Goal: Task Accomplishment & Management: Complete application form

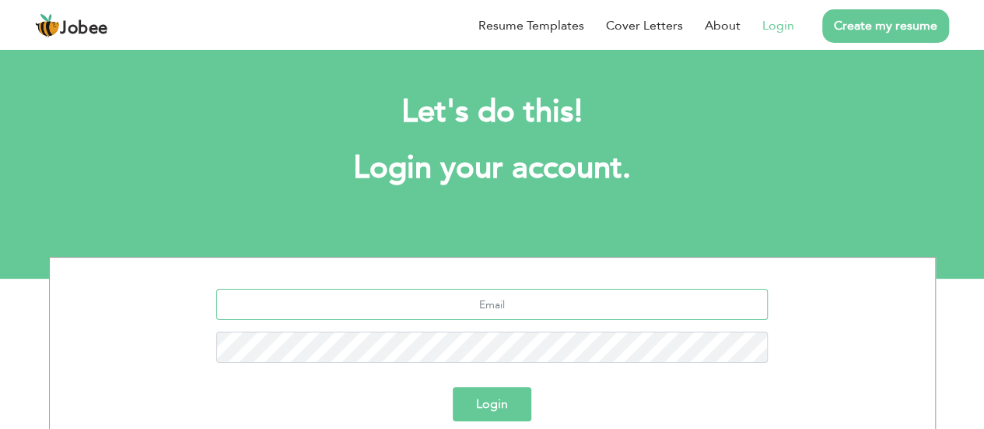
click at [472, 298] on input "text" at bounding box center [492, 304] width 552 height 31
type input "[EMAIL_ADDRESS][DOMAIN_NAME]"
click at [453, 387] on button "Login" at bounding box center [492, 404] width 79 height 34
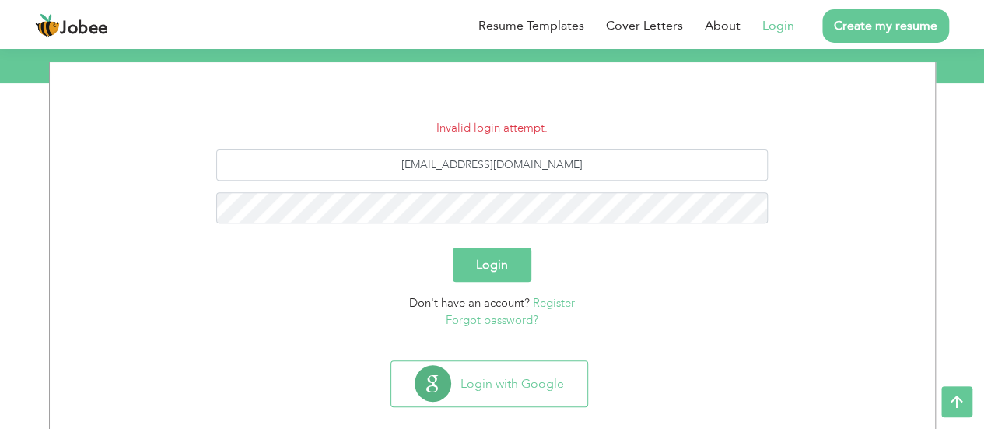
scroll to position [217, 0]
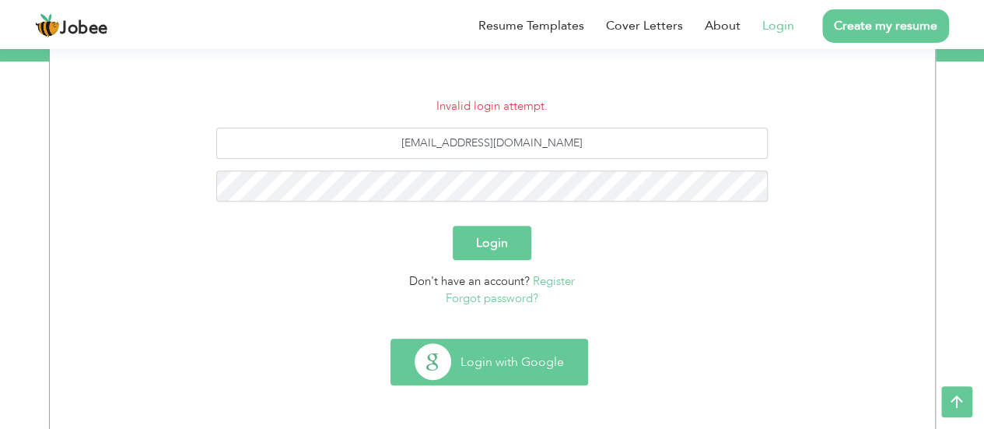
click at [500, 365] on button "Login with Google" at bounding box center [489, 361] width 196 height 45
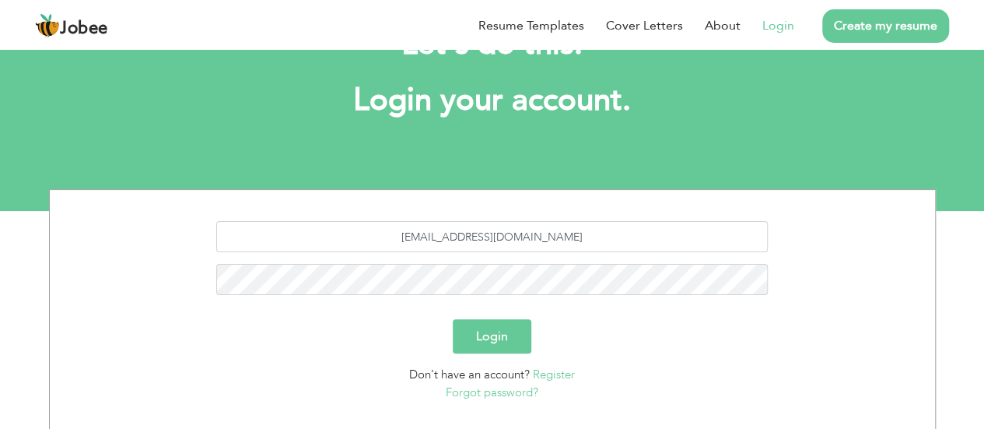
scroll to position [156, 0]
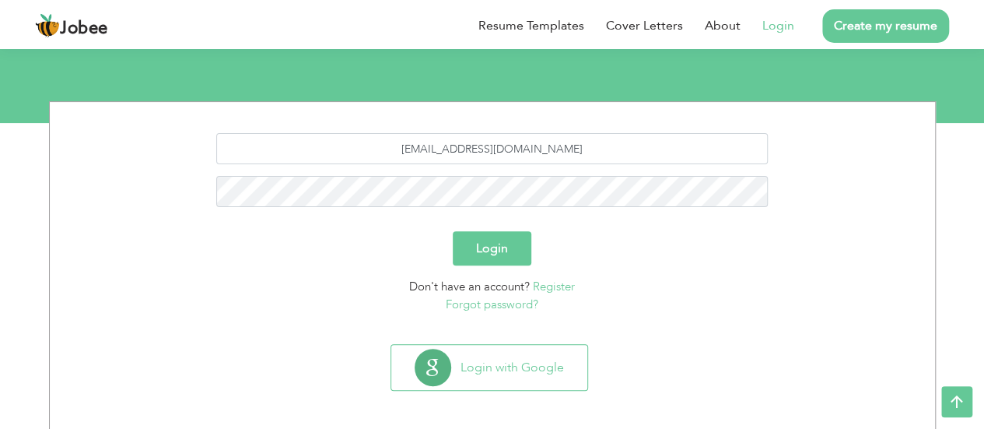
click at [482, 310] on link "Forgot password?" at bounding box center [492, 304] width 93 height 16
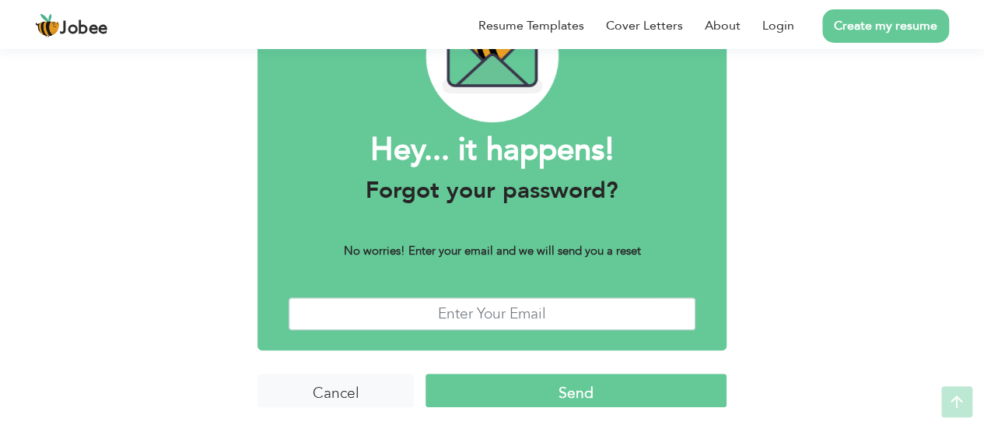
scroll to position [121, 0]
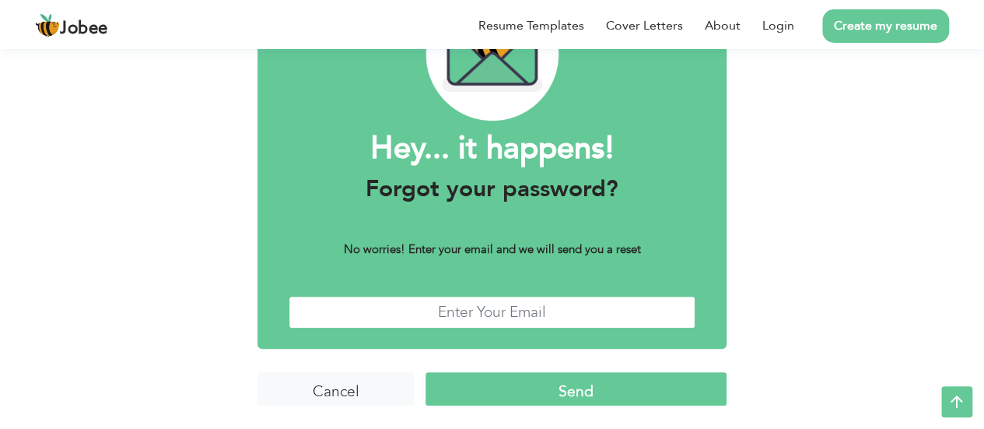
drag, startPoint x: 0, startPoint y: 0, endPoint x: 482, endPoint y: 310, distance: 573.7
click at [482, 310] on input "text" at bounding box center [492, 312] width 407 height 33
type input "ranaosama947@gmail.com"
click at [545, 402] on input "Send" at bounding box center [576, 388] width 301 height 33
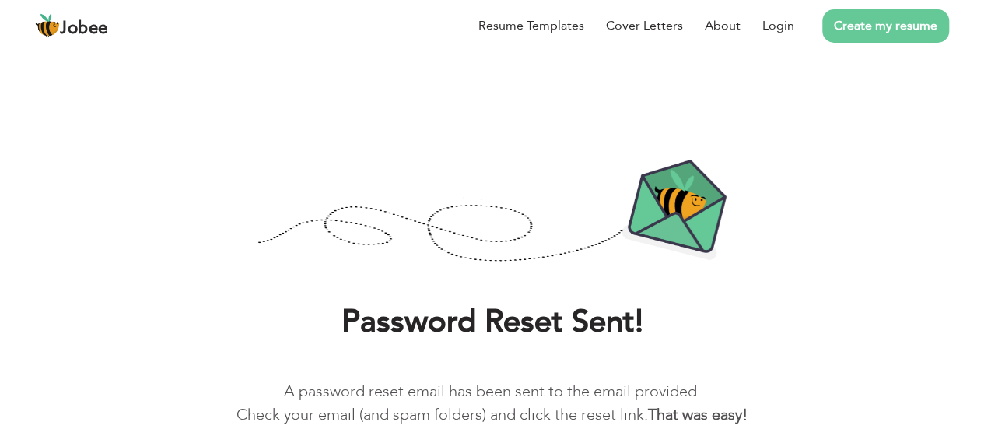
scroll to position [92, 0]
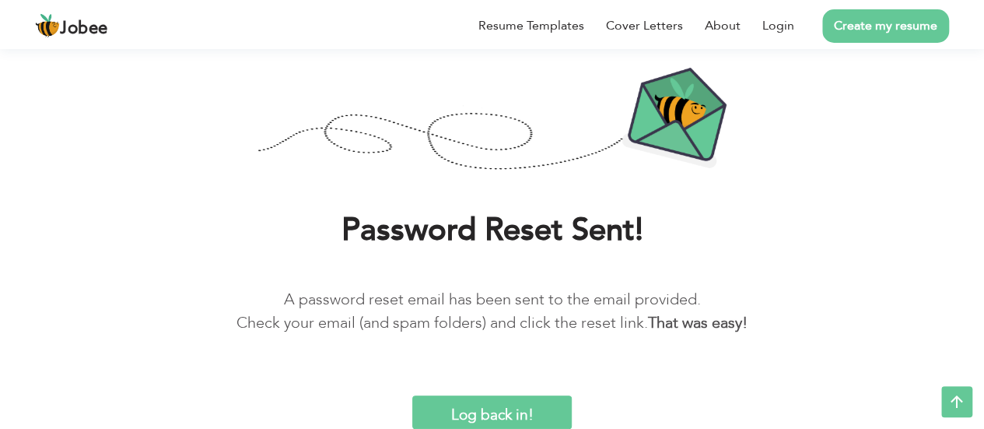
click at [520, 415] on input "Log back in!" at bounding box center [492, 411] width 160 height 33
click at [525, 412] on input "Log back in!" at bounding box center [492, 411] width 160 height 33
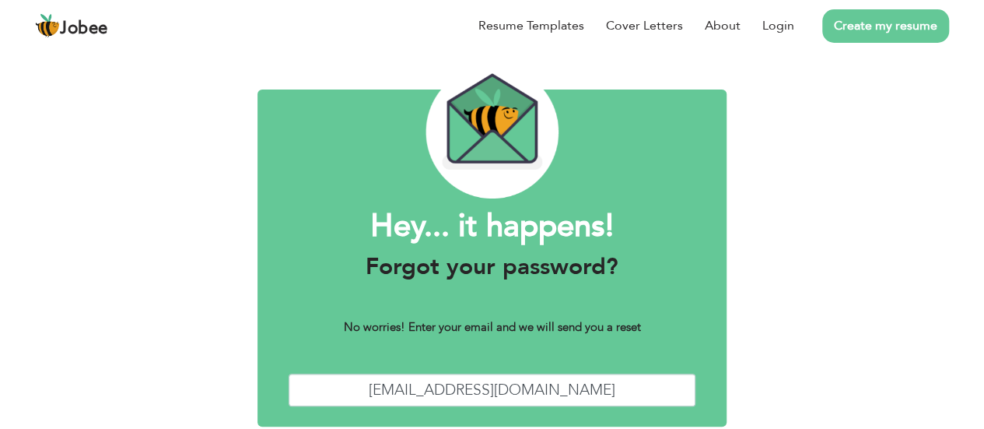
scroll to position [93, 0]
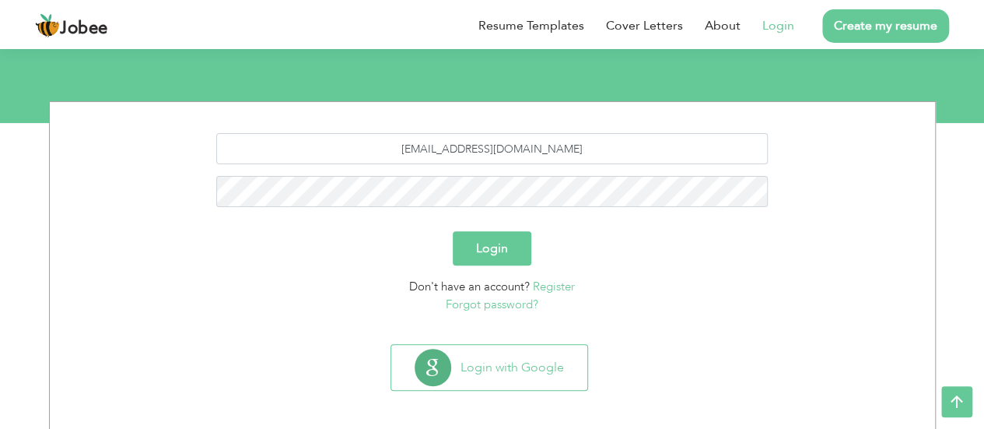
click at [509, 242] on button "Login" at bounding box center [492, 248] width 79 height 34
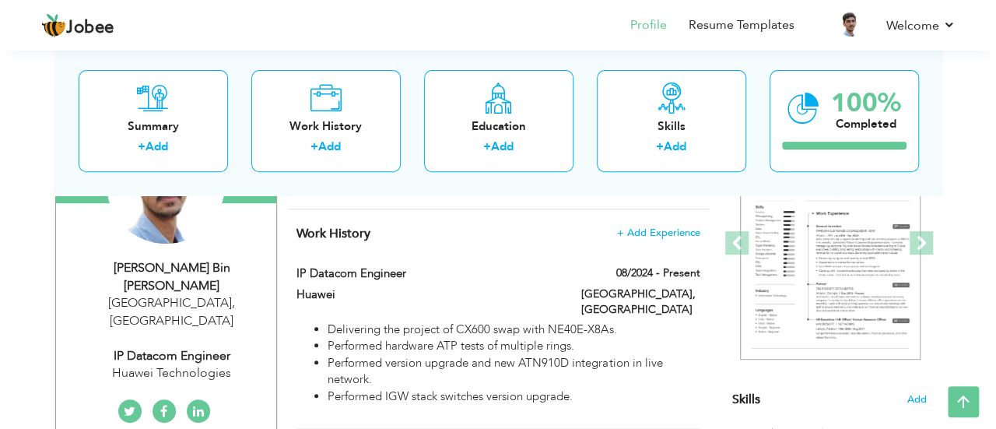
scroll to position [233, 0]
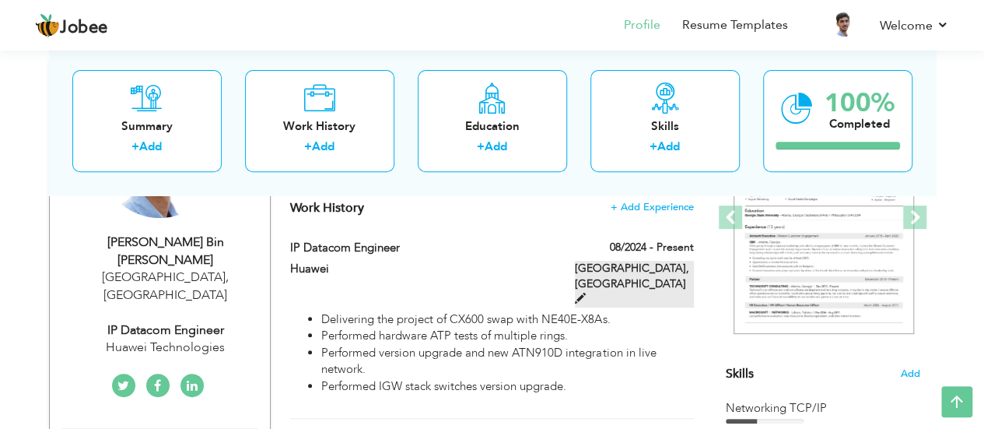
click at [586, 293] on span at bounding box center [580, 298] width 11 height 11
type input "IP Datacom Engineer"
type input "Huawei"
type input "08/2024"
type input "[GEOGRAPHIC_DATA]"
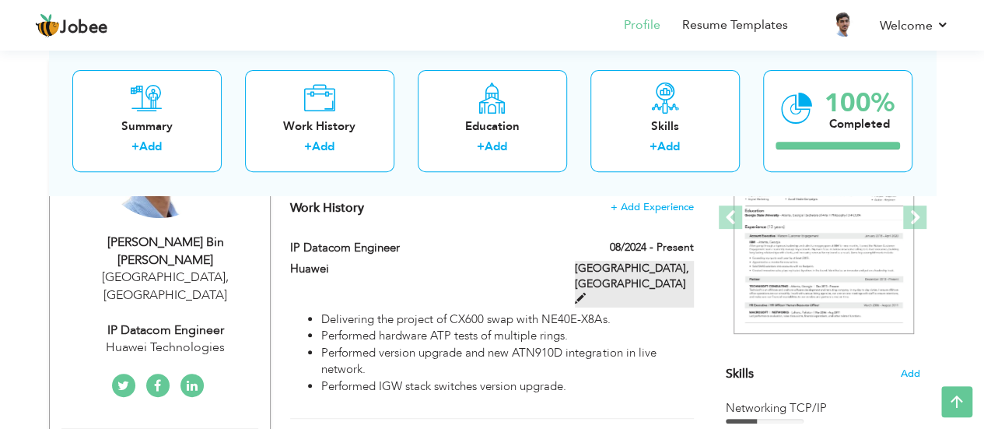
type input "[GEOGRAPHIC_DATA]"
checkbox input "true"
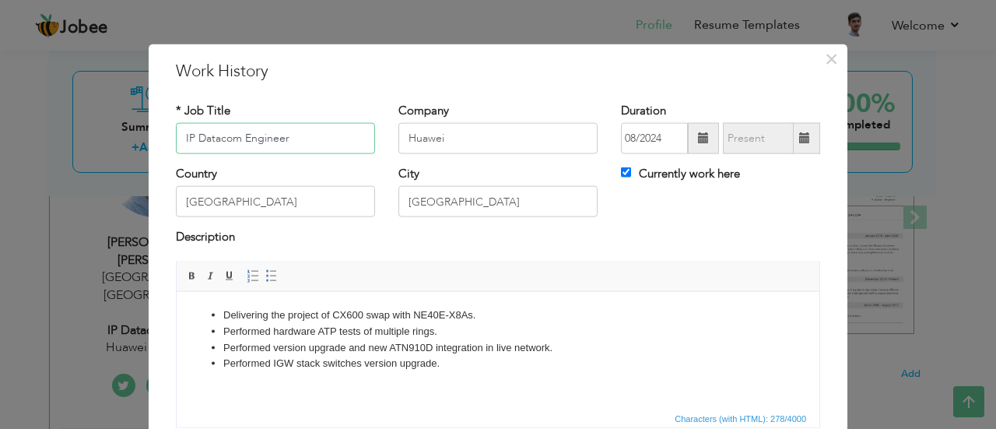
scroll to position [123, 0]
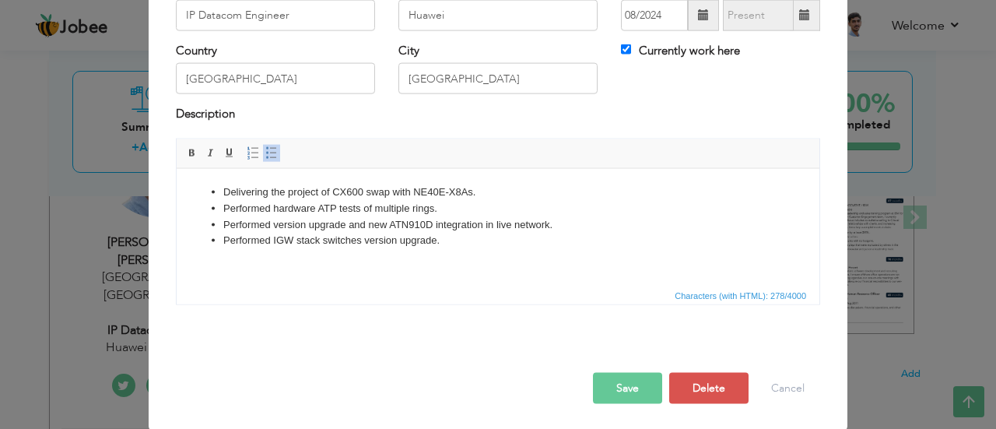
click at [454, 247] on li "Performed IGW stack switches version upgrade." at bounding box center [497, 240] width 549 height 16
drag, startPoint x: 223, startPoint y: 257, endPoint x: 408, endPoint y: 464, distance: 277.7
click at [223, 257] on li "Performing" at bounding box center [497, 256] width 549 height 16
click at [329, 257] on li "Regularly p erforming" at bounding box center [497, 256] width 549 height 16
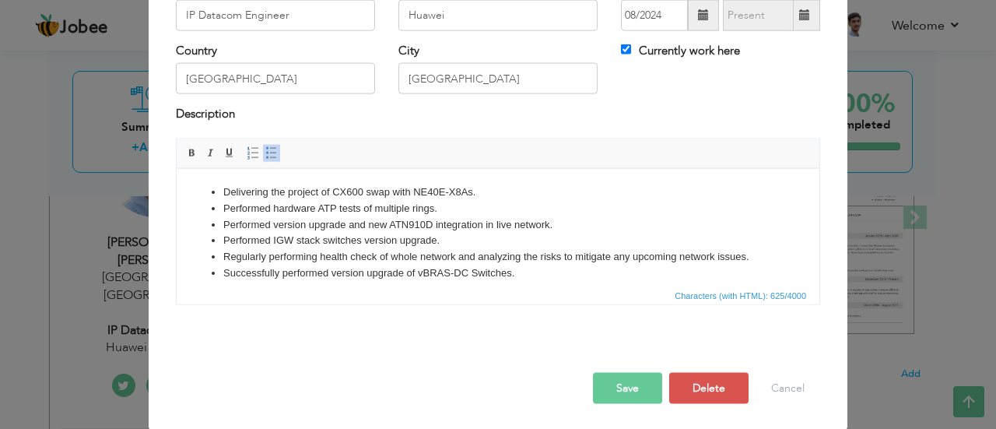
click at [628, 391] on button "Save" at bounding box center [627, 387] width 69 height 31
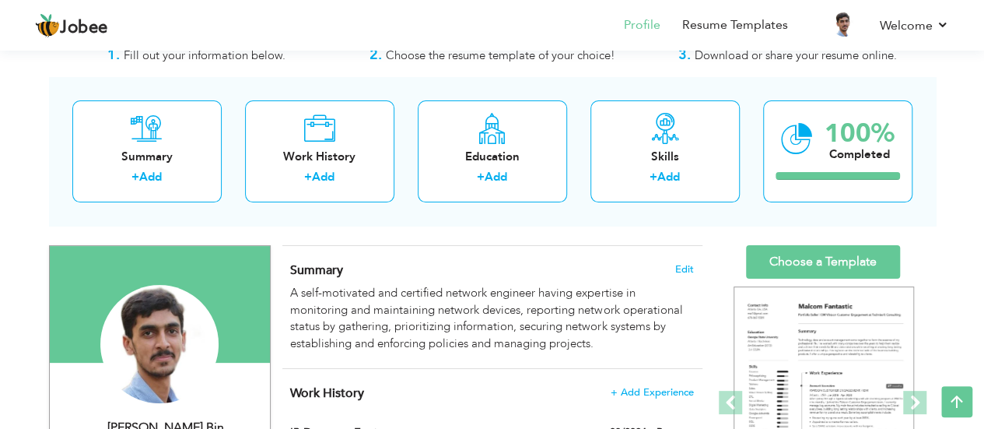
scroll to position [23, 0]
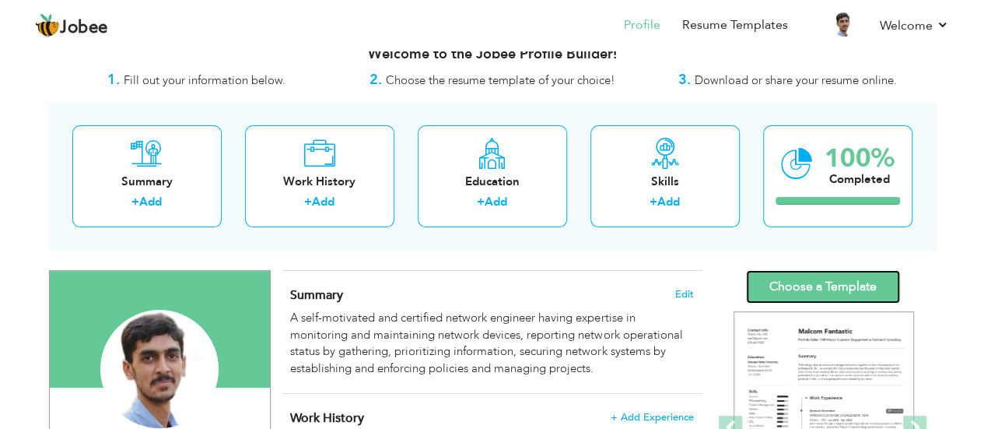
click at [810, 284] on link "Choose a Template" at bounding box center [823, 286] width 154 height 33
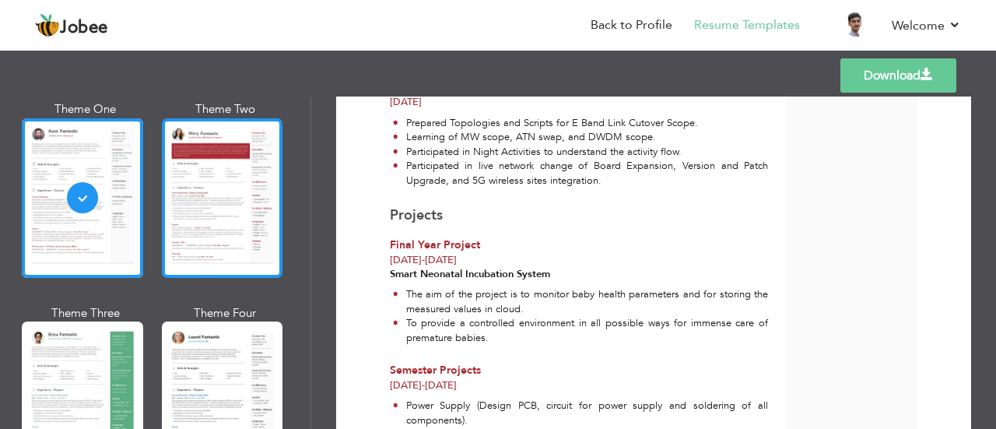
scroll to position [233, 0]
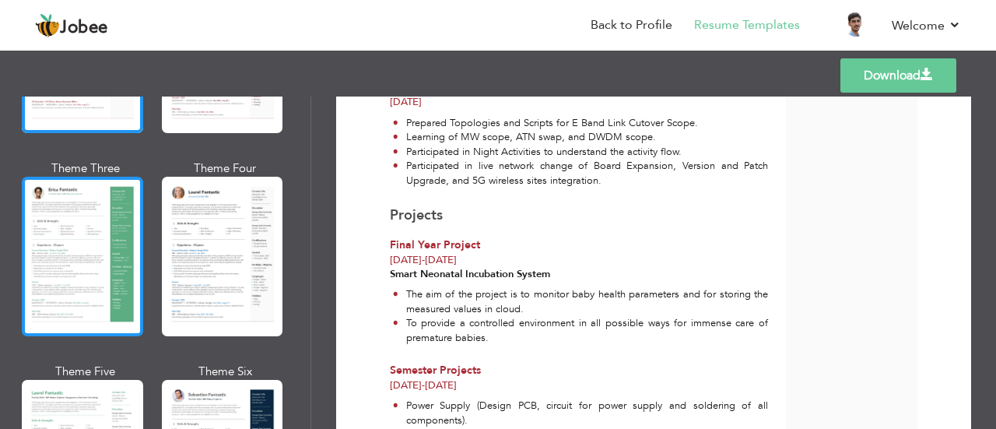
click at [103, 254] on div at bounding box center [82, 257] width 121 height 160
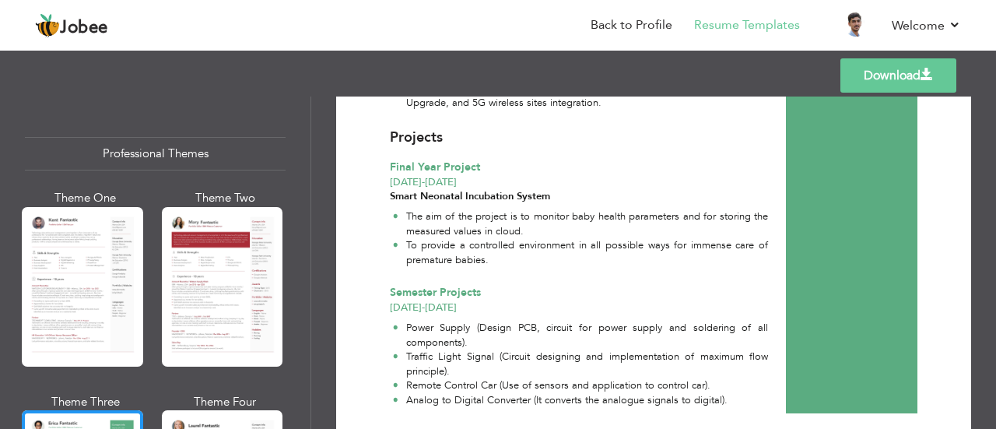
scroll to position [0, 0]
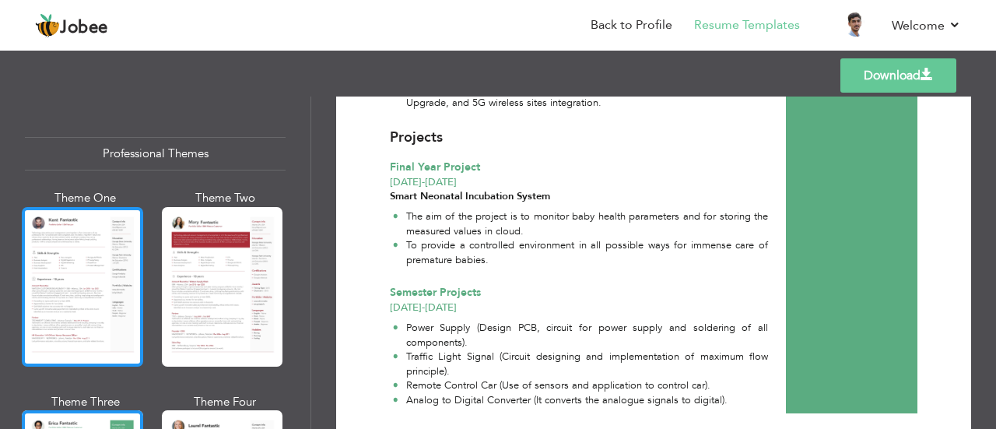
click at [73, 264] on div at bounding box center [82, 287] width 121 height 160
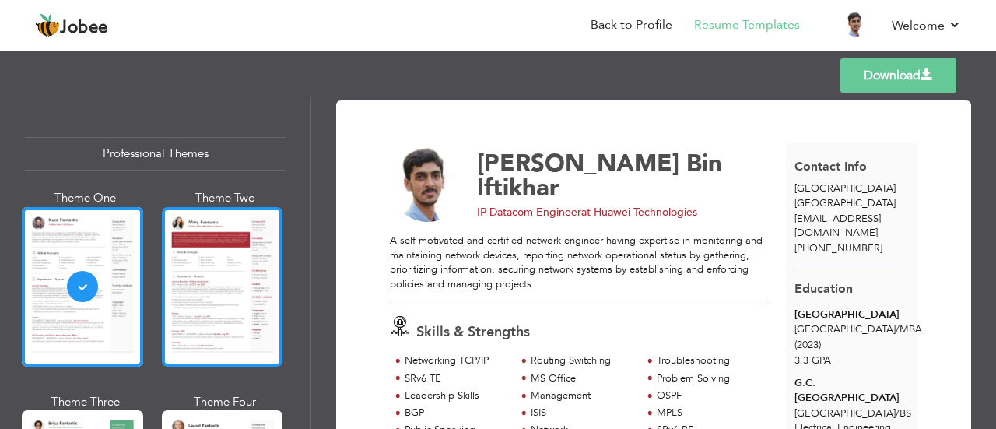
click at [191, 278] on div at bounding box center [222, 287] width 121 height 160
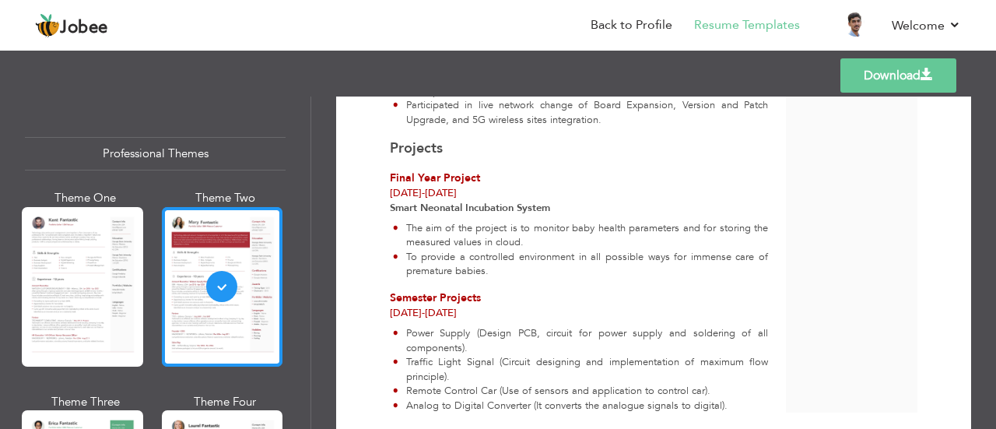
scroll to position [311, 0]
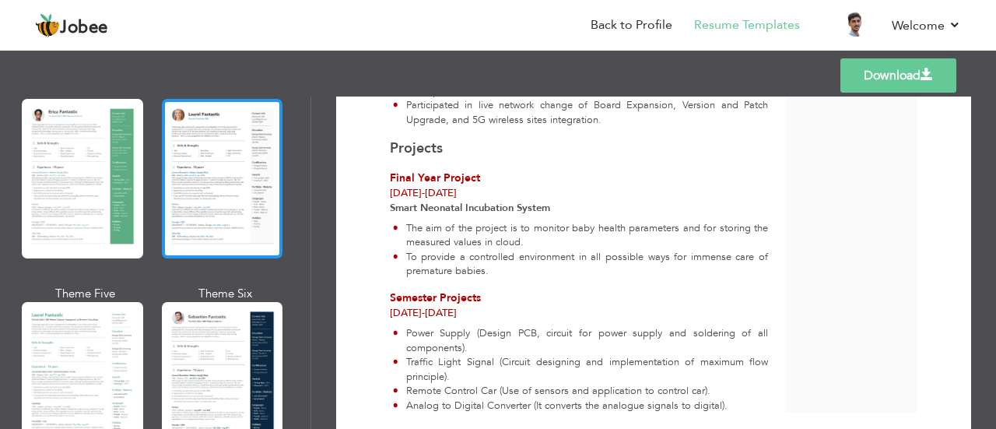
click at [209, 206] on div at bounding box center [222, 179] width 121 height 160
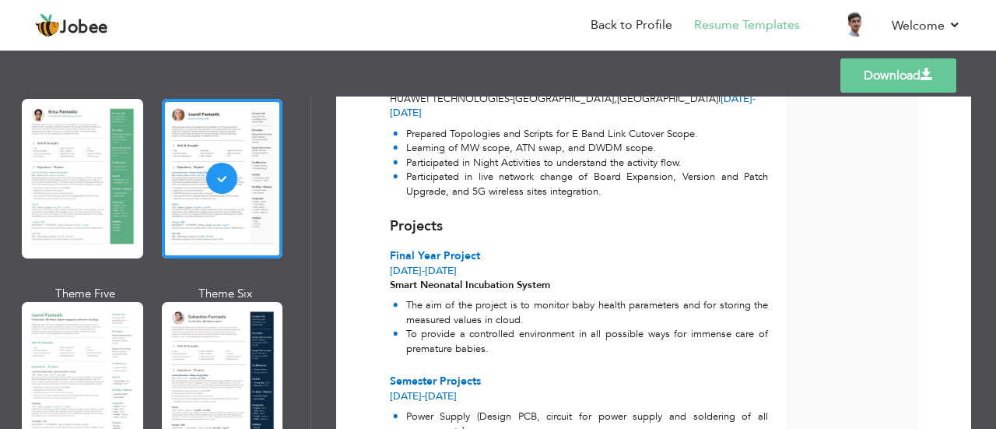
scroll to position [1489, 0]
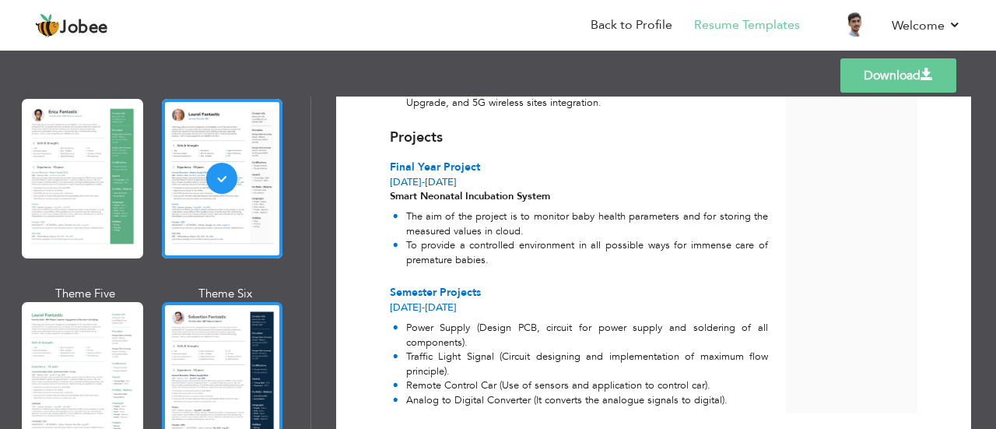
click at [213, 335] on div at bounding box center [222, 382] width 121 height 160
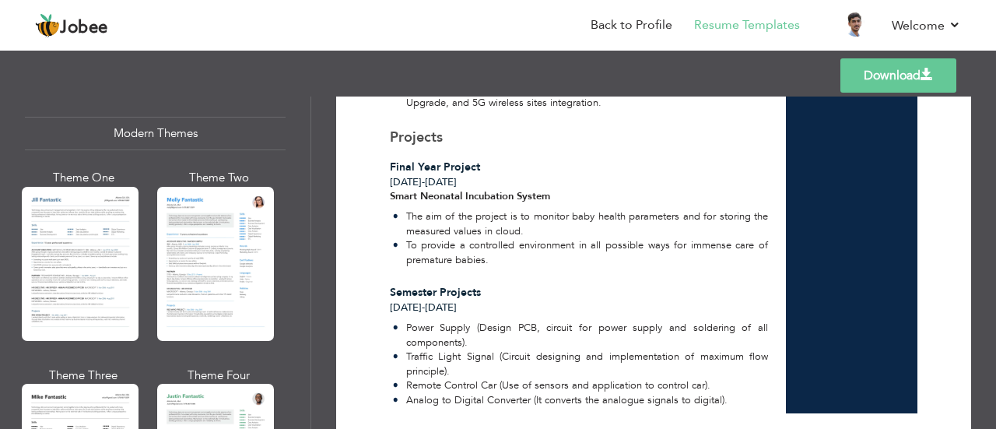
scroll to position [700, 0]
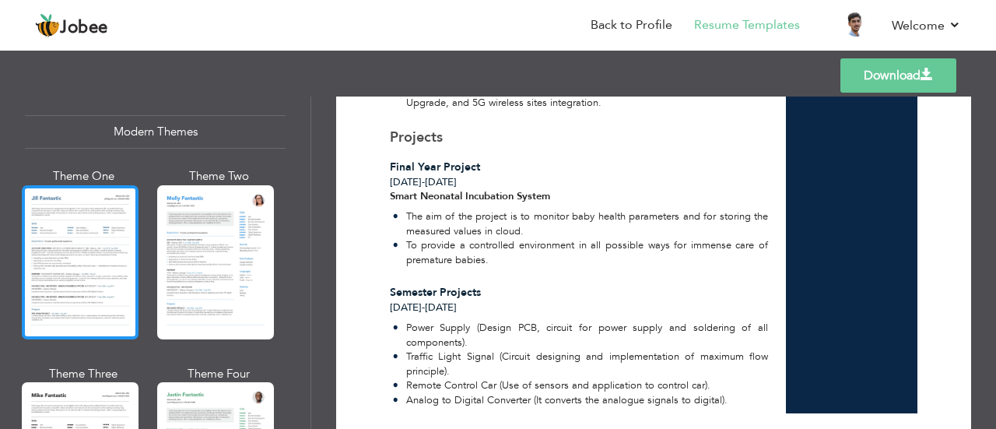
click at [106, 209] on div at bounding box center [80, 262] width 117 height 154
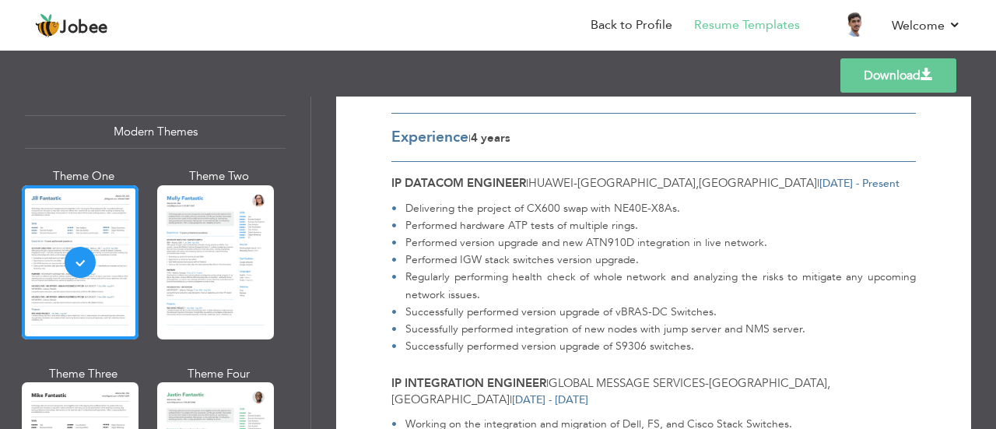
scroll to position [0, 0]
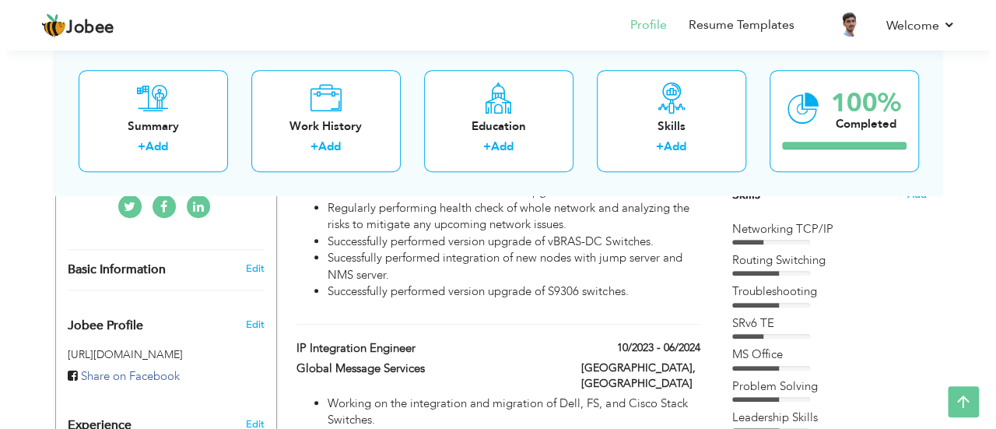
scroll to position [490, 0]
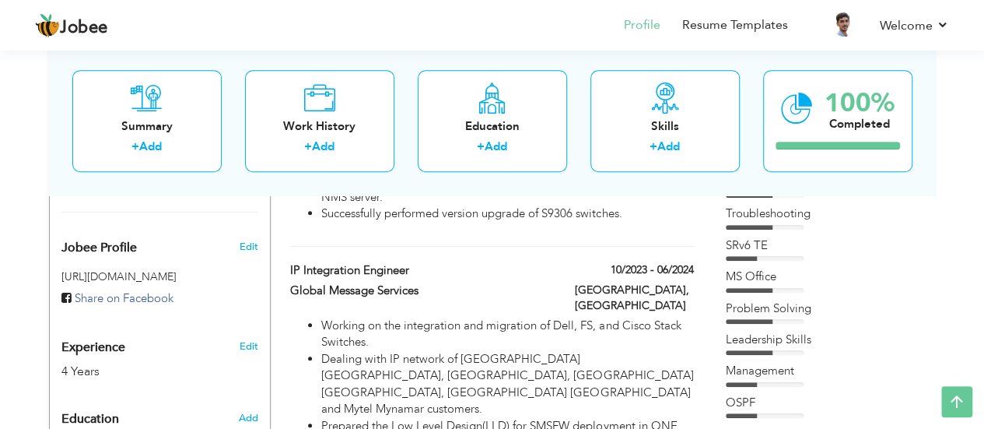
click at [236, 324] on div "Edit" at bounding box center [251, 342] width 37 height 37
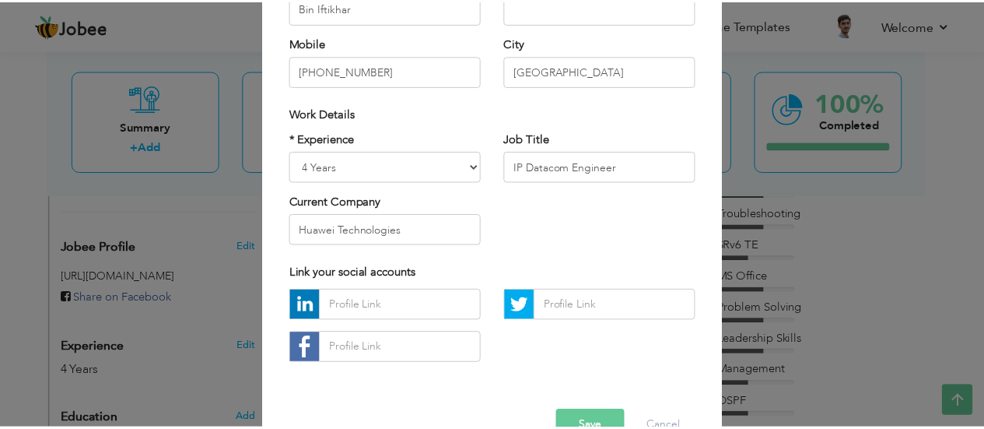
scroll to position [233, 0]
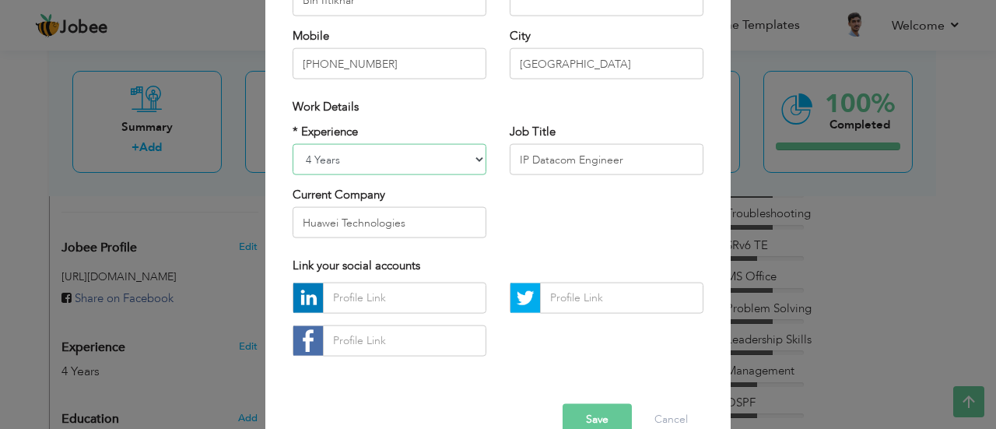
click at [349, 164] on select "Entry Level Less than 1 Year 1 Year 2 Years 3 Years 4 Years 5 Years 6 Years 7 Y…" at bounding box center [390, 159] width 194 height 31
select select "number:7"
click at [293, 144] on select "Entry Level Less than 1 Year 1 Year 2 Years 3 Years 4 Years 5 Years 6 Years 7 Y…" at bounding box center [390, 159] width 194 height 31
click at [587, 413] on button "Save" at bounding box center [597, 418] width 69 height 31
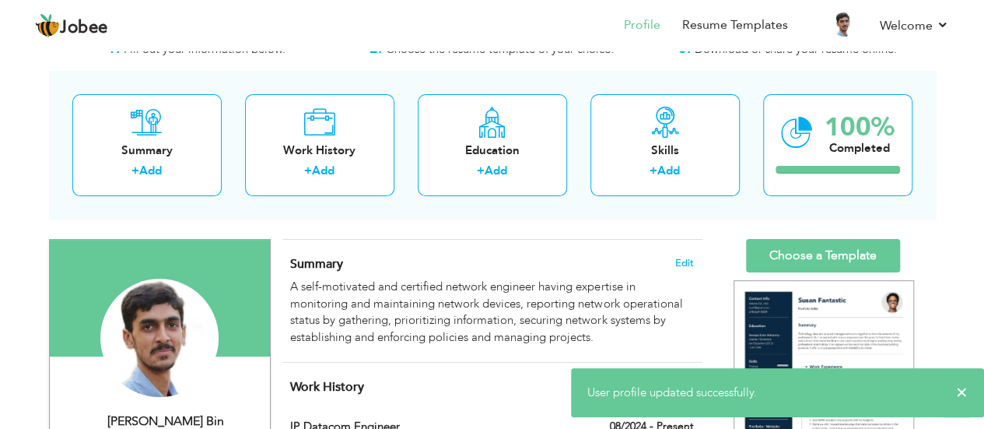
scroll to position [23, 0]
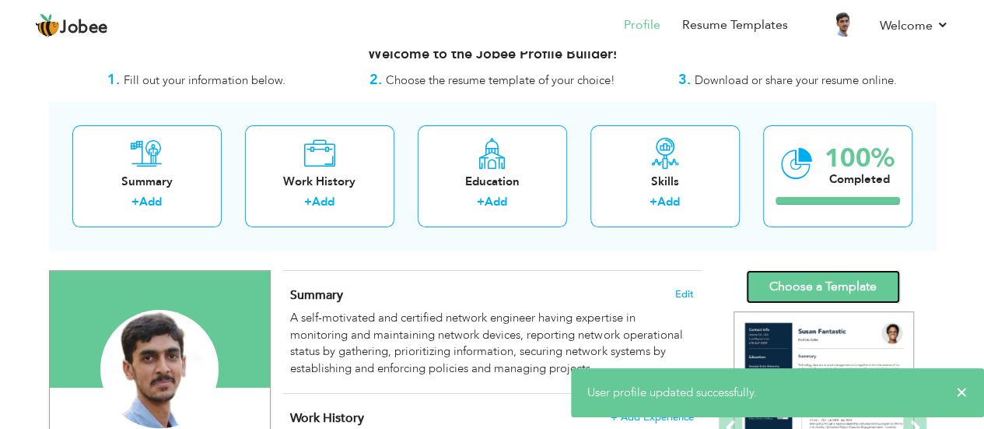
click at [807, 287] on link "Choose a Template" at bounding box center [823, 286] width 154 height 33
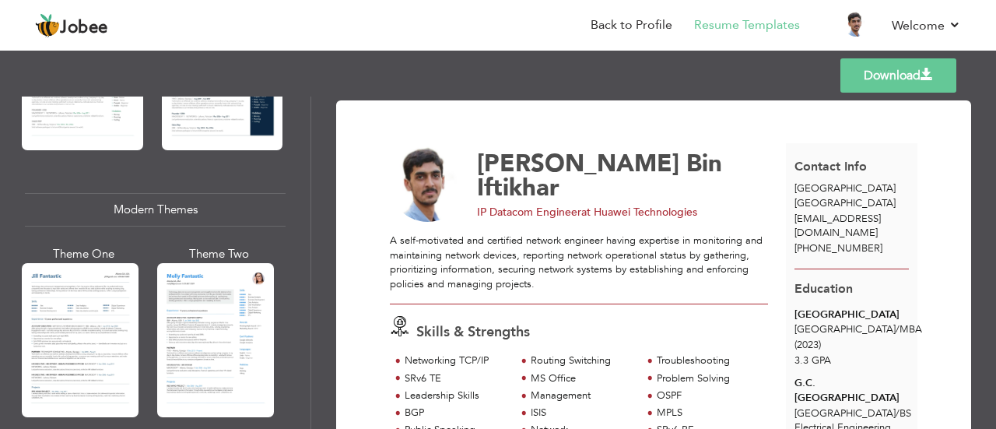
scroll to position [856, 0]
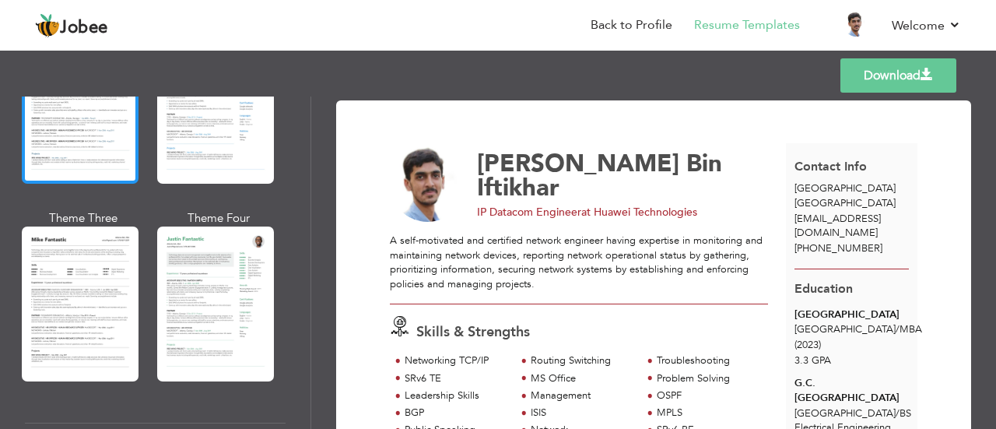
click at [68, 132] on div at bounding box center [80, 107] width 117 height 154
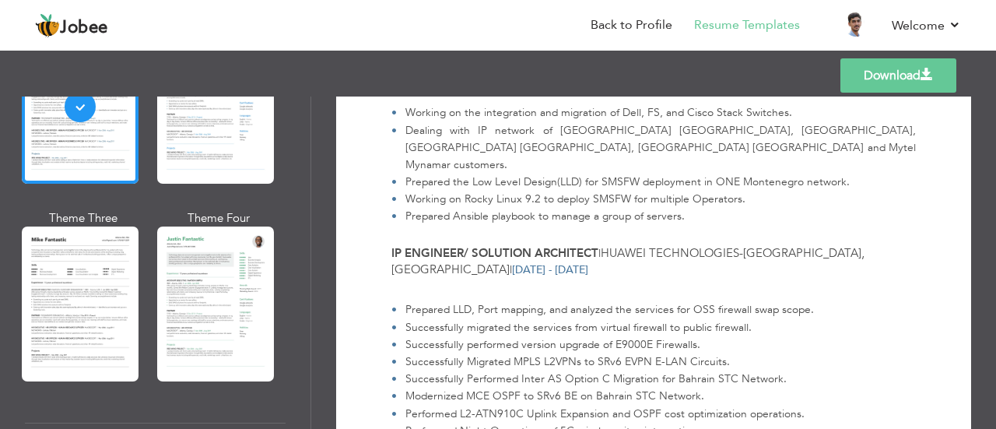
scroll to position [0, 0]
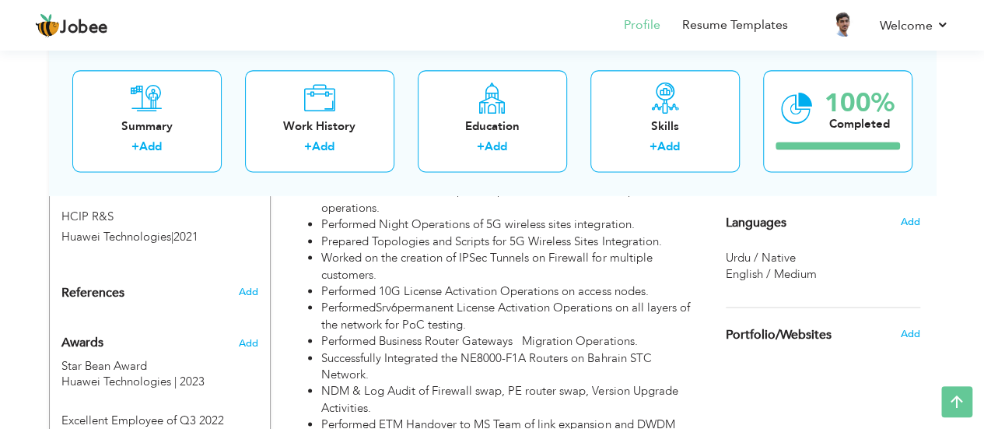
scroll to position [1035, 0]
click at [258, 322] on div "Add" at bounding box center [251, 340] width 37 height 37
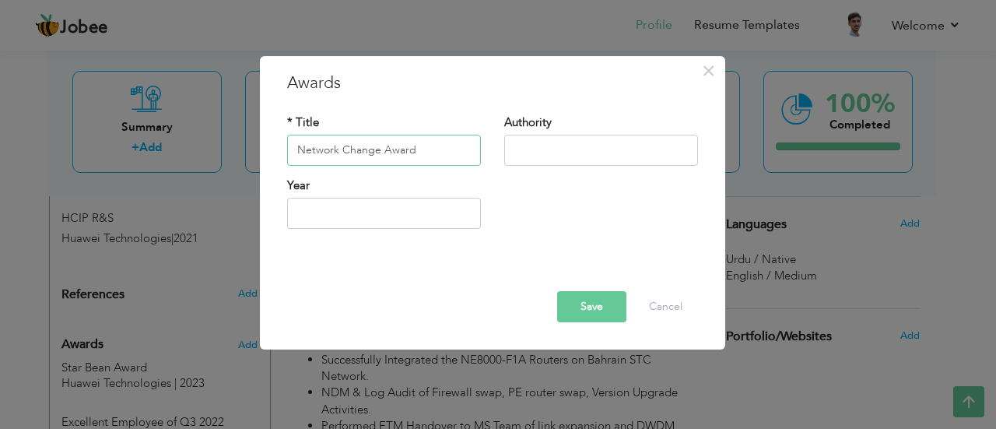
type input "Network Change Award"
click at [524, 156] on input "text" at bounding box center [601, 150] width 194 height 31
type input "Huawei Technologies"
type input "2025"
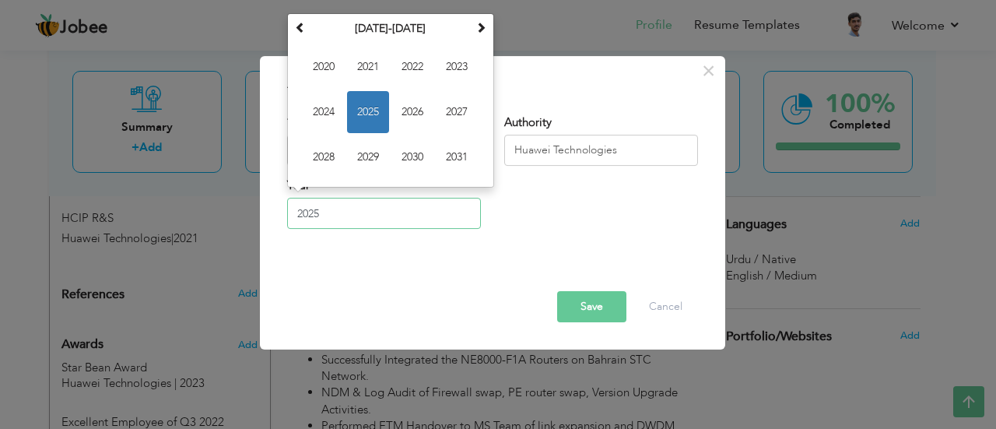
click at [372, 219] on input "2025" at bounding box center [384, 213] width 194 height 31
click at [361, 103] on span "2025" at bounding box center [368, 112] width 42 height 42
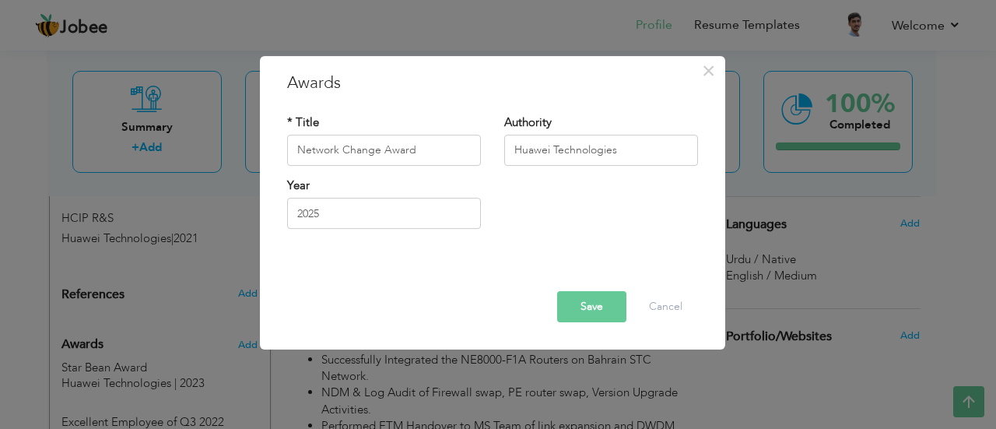
click at [594, 311] on button "Save" at bounding box center [591, 306] width 69 height 31
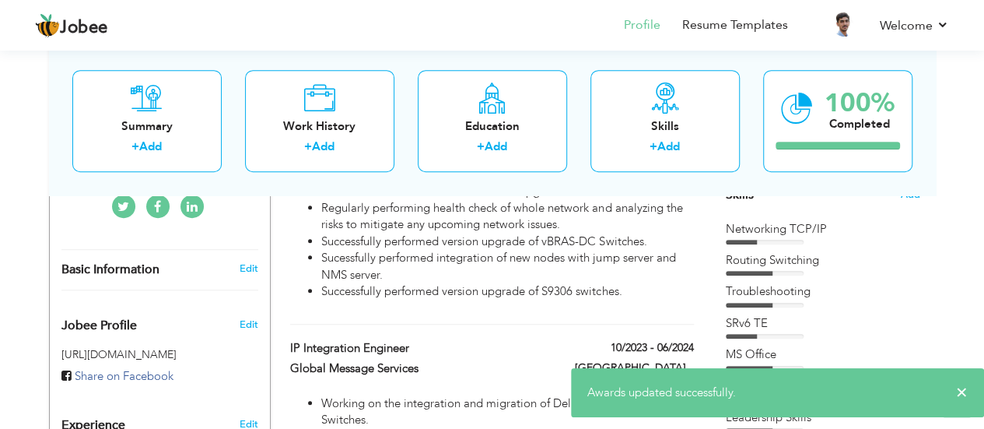
scroll to position [0, 0]
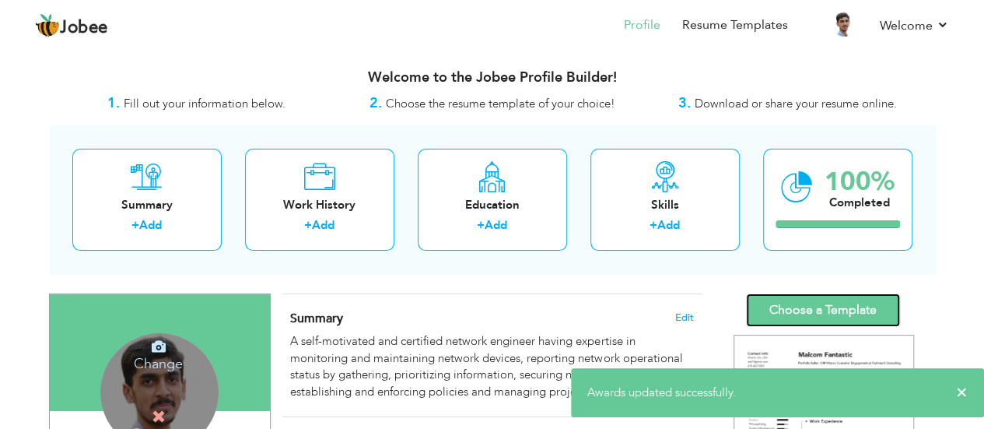
drag, startPoint x: 860, startPoint y: 303, endPoint x: 829, endPoint y: 303, distance: 31.1
click at [860, 303] on link "Choose a Template" at bounding box center [823, 309] width 154 height 33
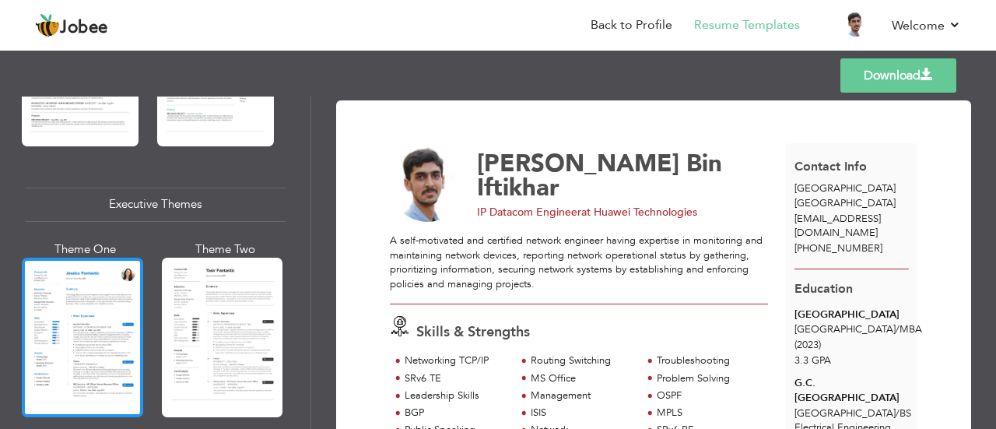
scroll to position [1089, 0]
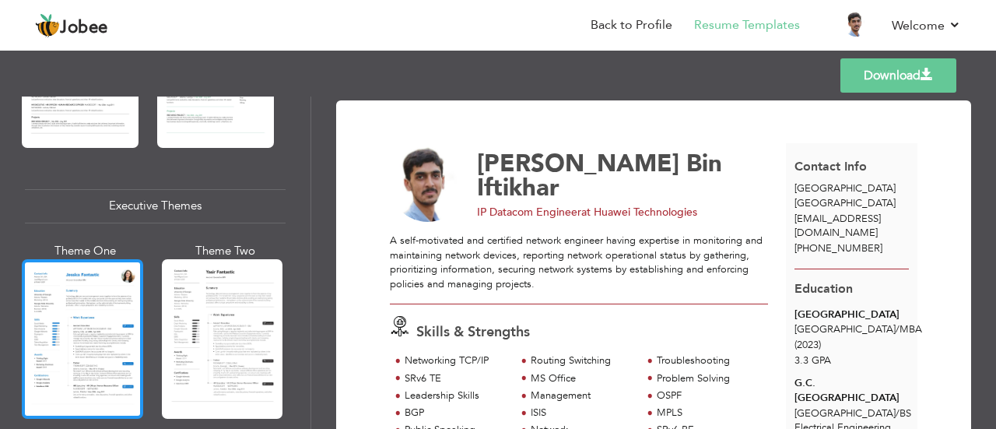
click at [95, 311] on div at bounding box center [82, 339] width 121 height 160
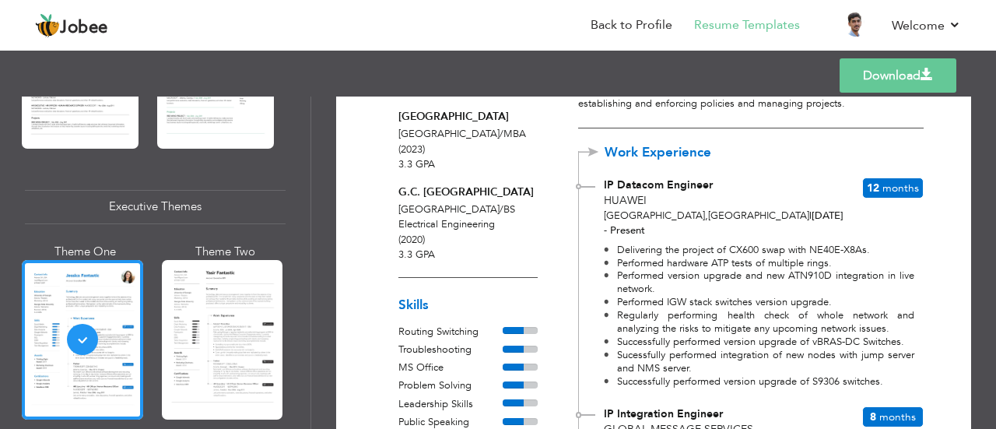
scroll to position [187, 0]
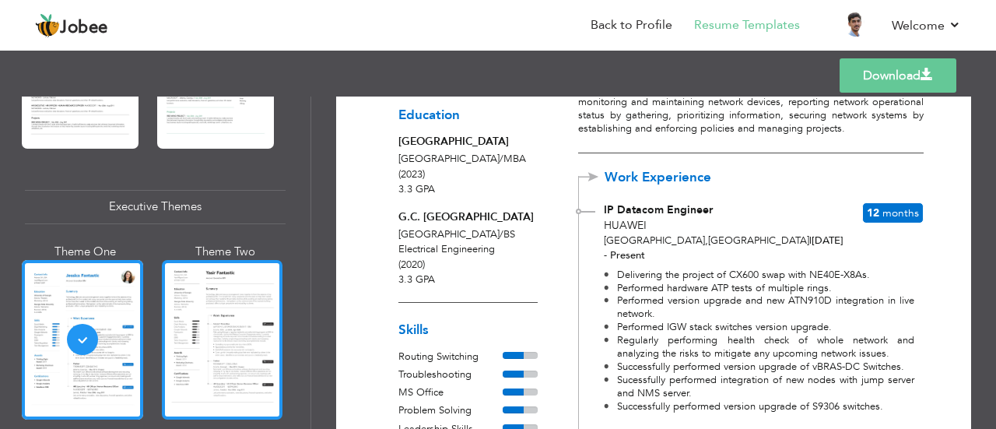
click at [199, 306] on div at bounding box center [222, 340] width 121 height 160
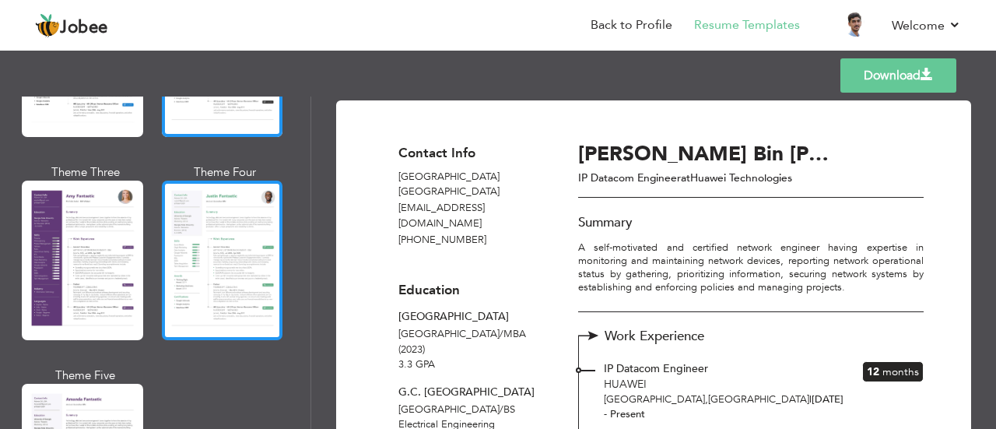
scroll to position [1401, 0]
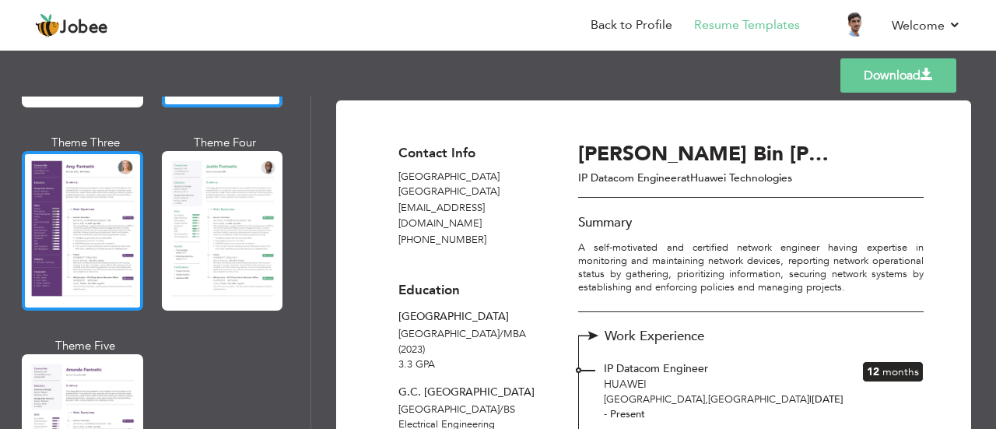
click at [79, 209] on div at bounding box center [82, 231] width 121 height 160
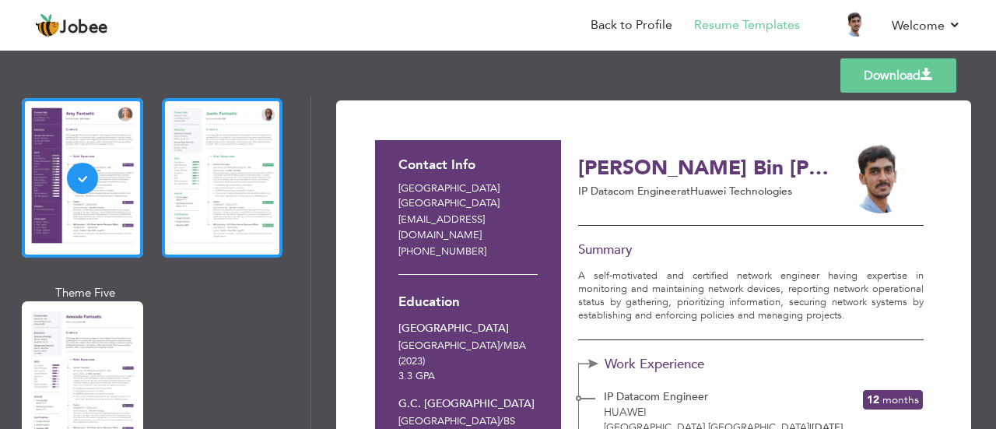
scroll to position [1478, 0]
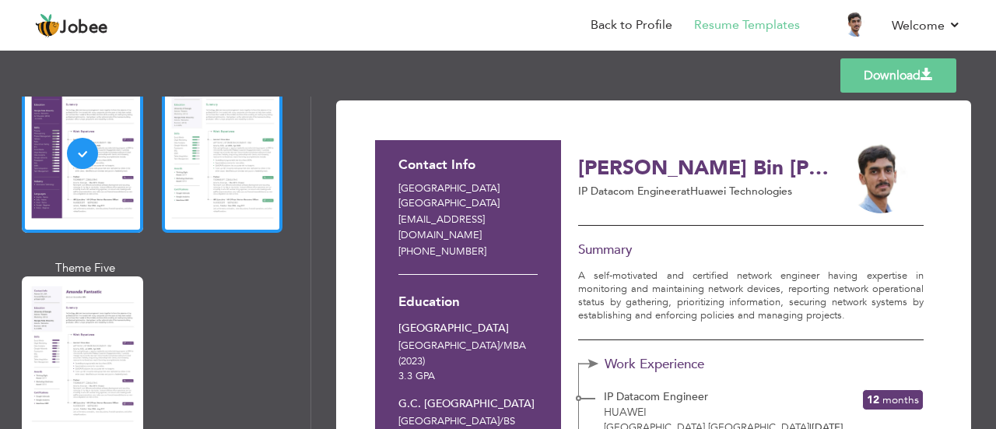
click at [211, 181] on div at bounding box center [222, 153] width 121 height 160
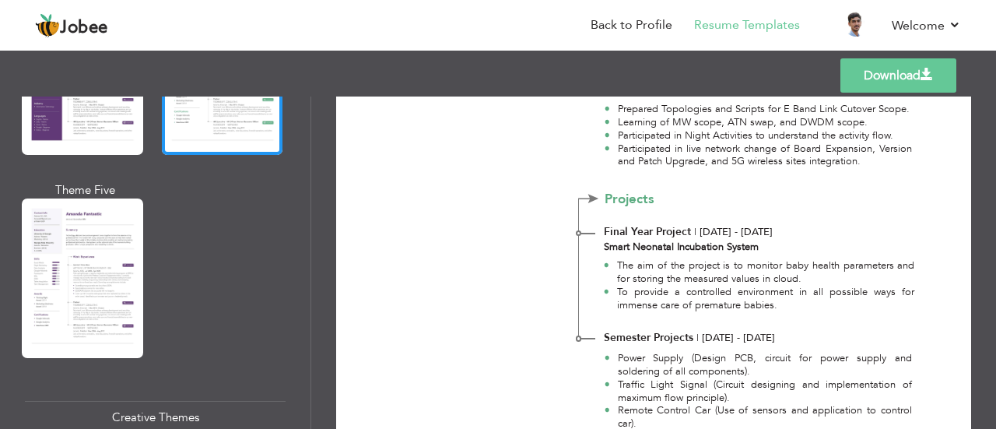
scroll to position [1790, 0]
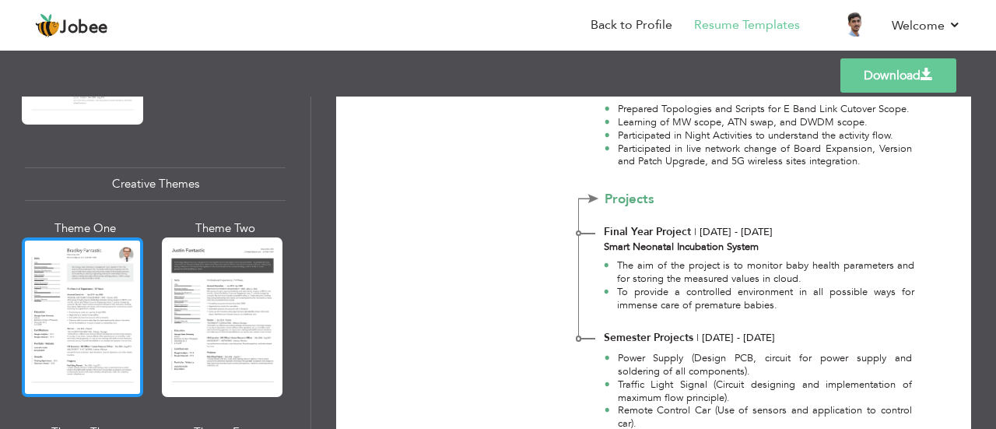
click at [79, 279] on div at bounding box center [82, 317] width 121 height 160
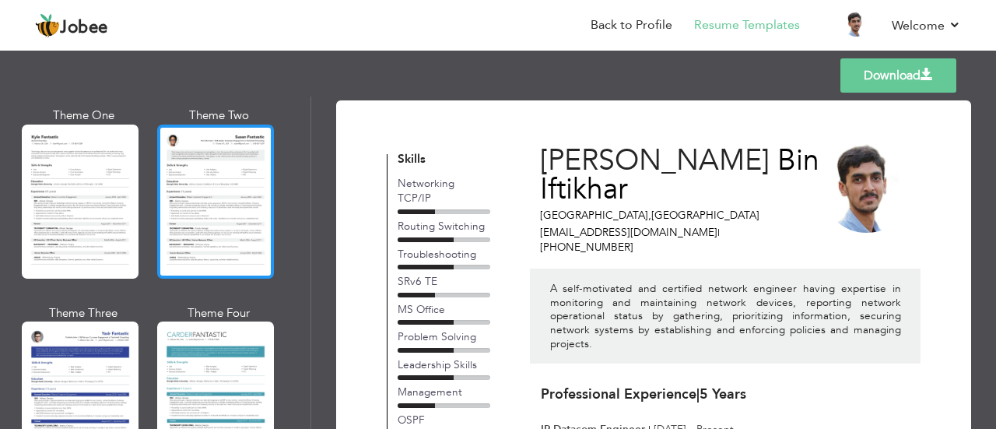
scroll to position [2840, 0]
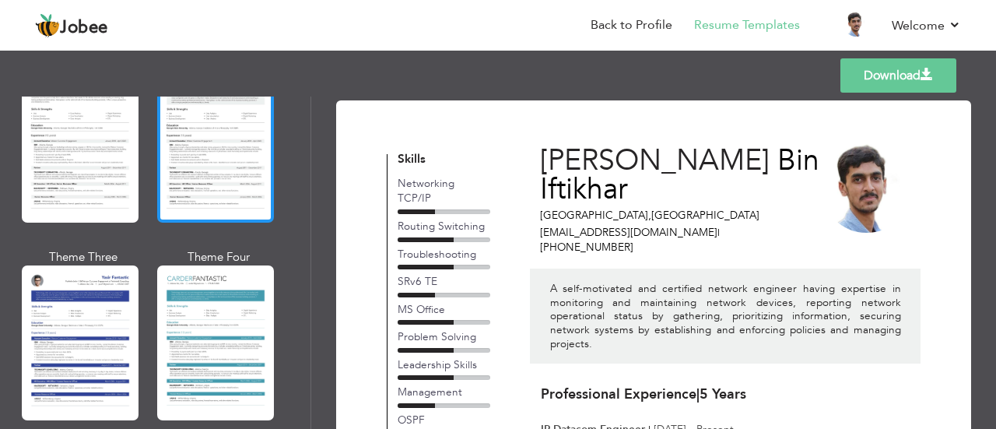
click at [212, 145] on div at bounding box center [215, 145] width 117 height 154
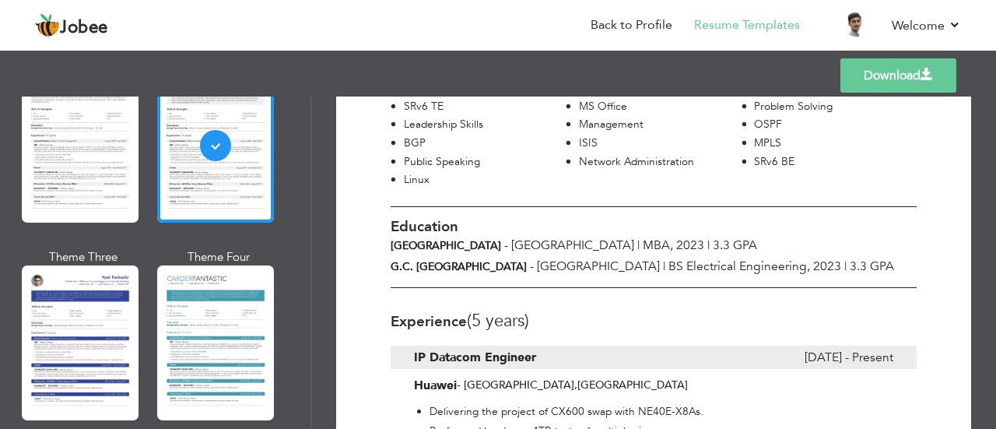
scroll to position [0, 0]
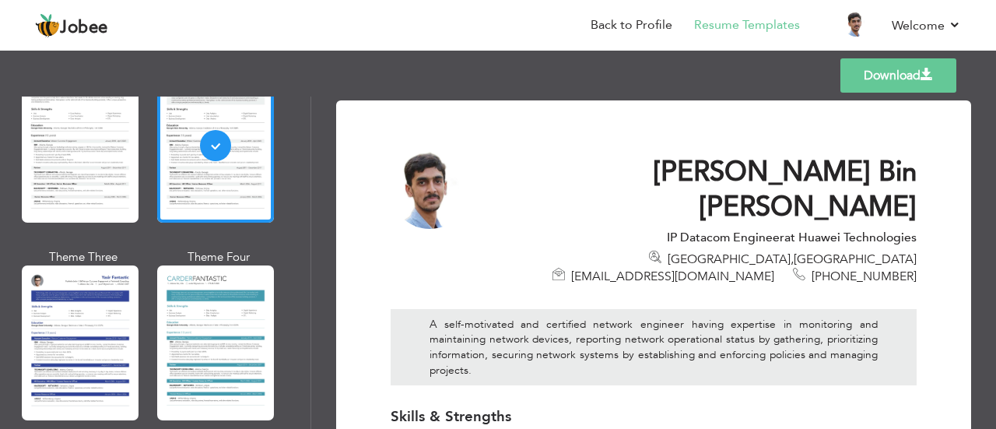
click at [866, 79] on link "Download" at bounding box center [898, 75] width 116 height 34
click at [904, 79] on link "Download" at bounding box center [898, 75] width 116 height 34
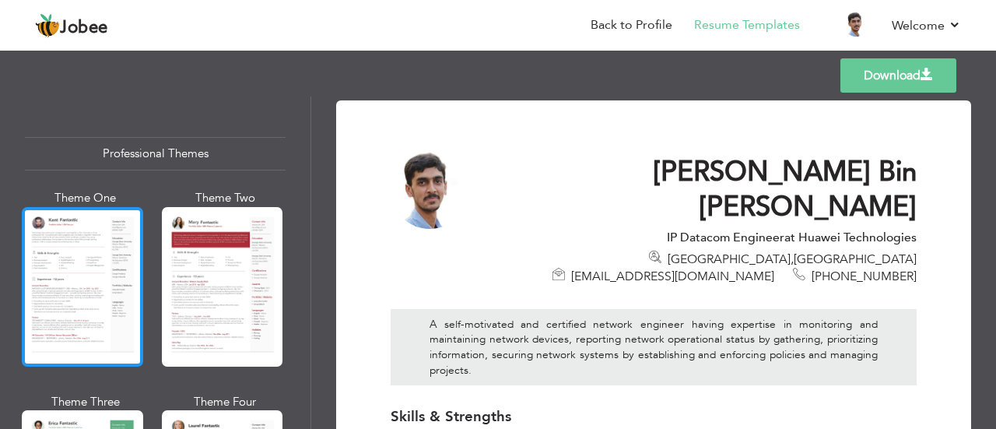
click at [89, 261] on div at bounding box center [82, 287] width 121 height 160
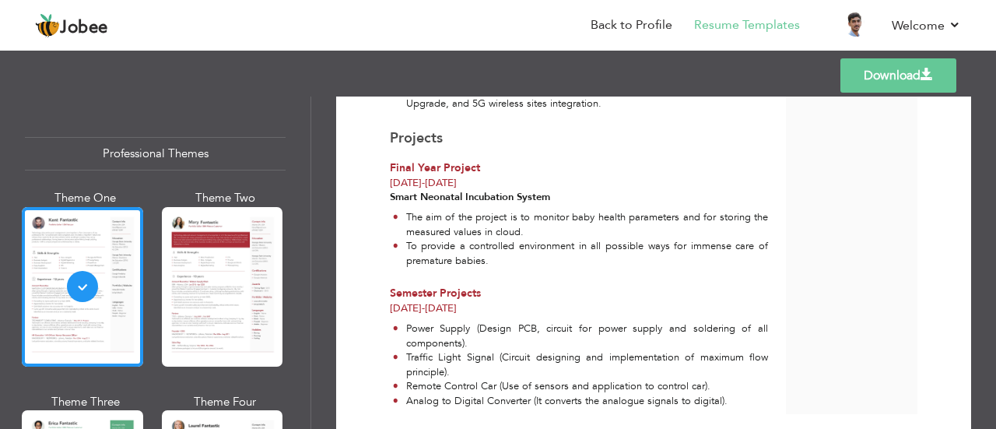
scroll to position [1489, 0]
click at [865, 79] on link "Download" at bounding box center [898, 75] width 116 height 34
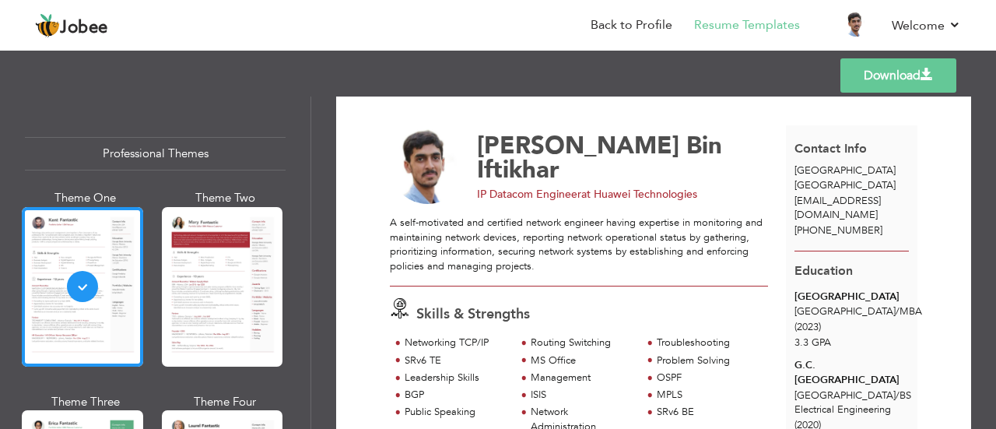
scroll to position [0, 0]
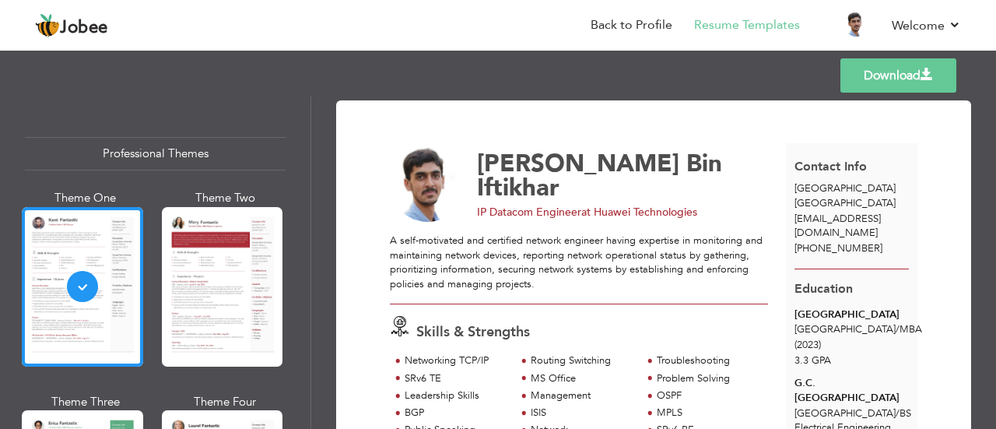
click at [920, 74] on span at bounding box center [926, 74] width 12 height 12
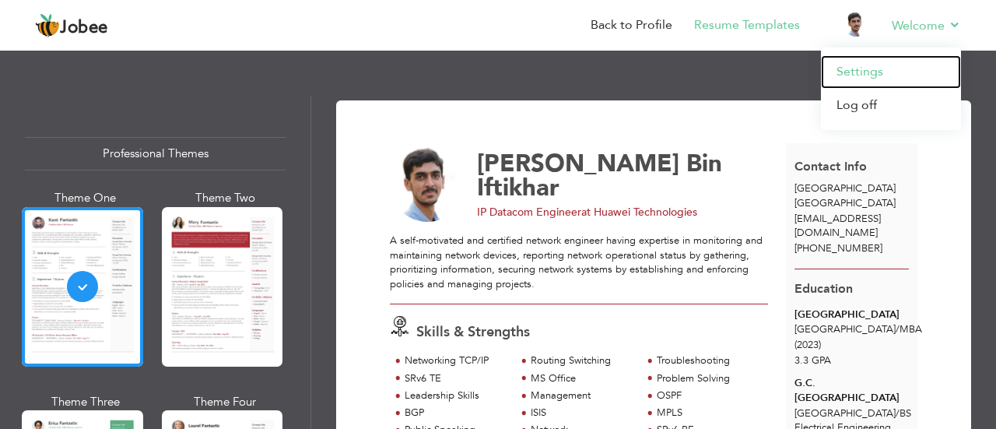
click at [891, 71] on link "Settings" at bounding box center [891, 71] width 140 height 33
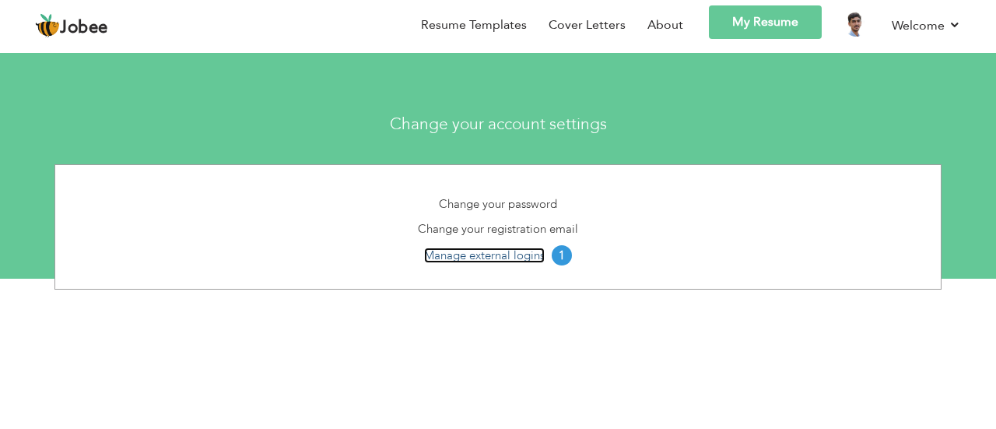
click at [509, 259] on link "Manage external logins" at bounding box center [484, 255] width 121 height 16
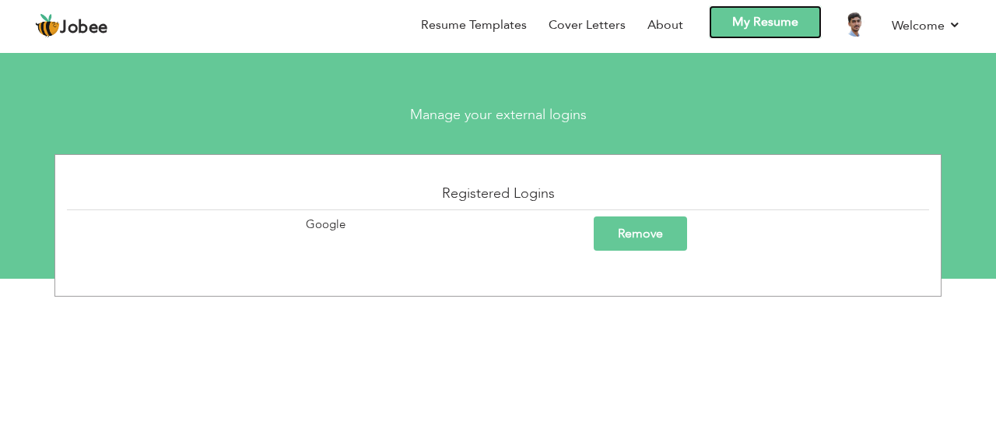
click at [763, 23] on link "My Resume" at bounding box center [765, 21] width 113 height 33
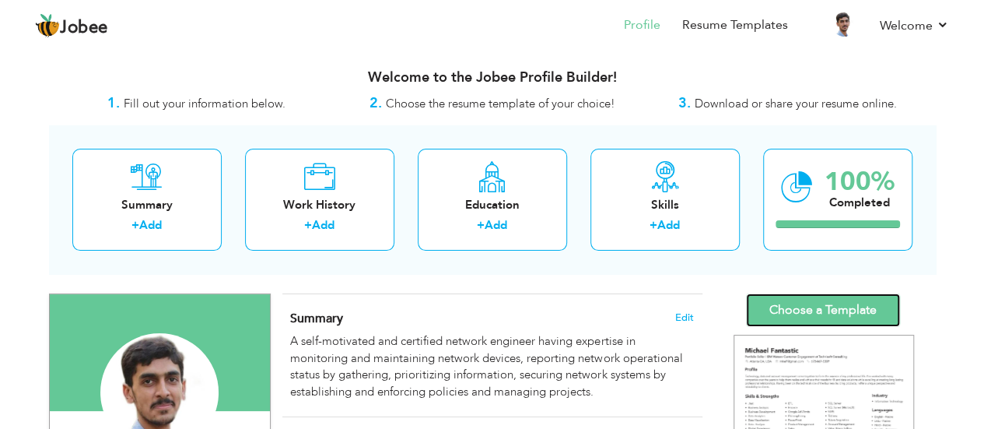
click at [816, 300] on link "Choose a Template" at bounding box center [823, 309] width 154 height 33
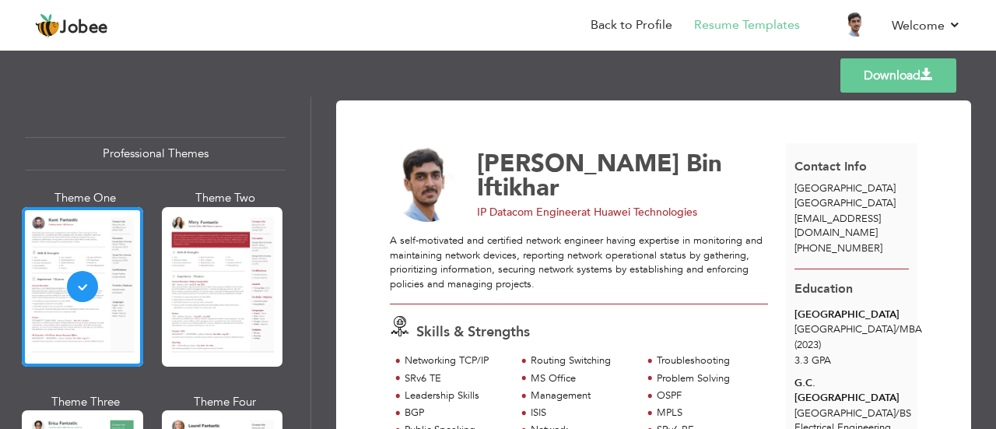
click at [885, 79] on link "Download" at bounding box center [898, 75] width 116 height 34
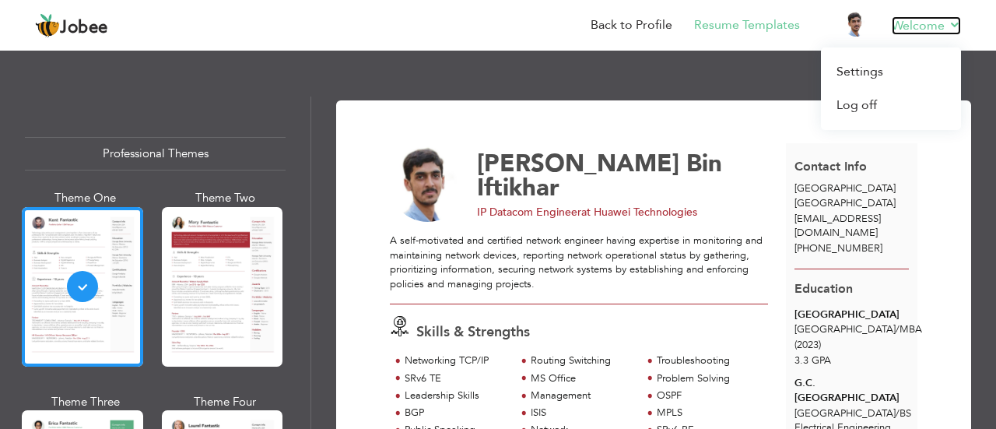
click at [955, 23] on link "Welcome" at bounding box center [926, 25] width 69 height 19
click at [889, 106] on link "Log off" at bounding box center [891, 105] width 140 height 33
